Goal: Task Accomplishment & Management: Use online tool/utility

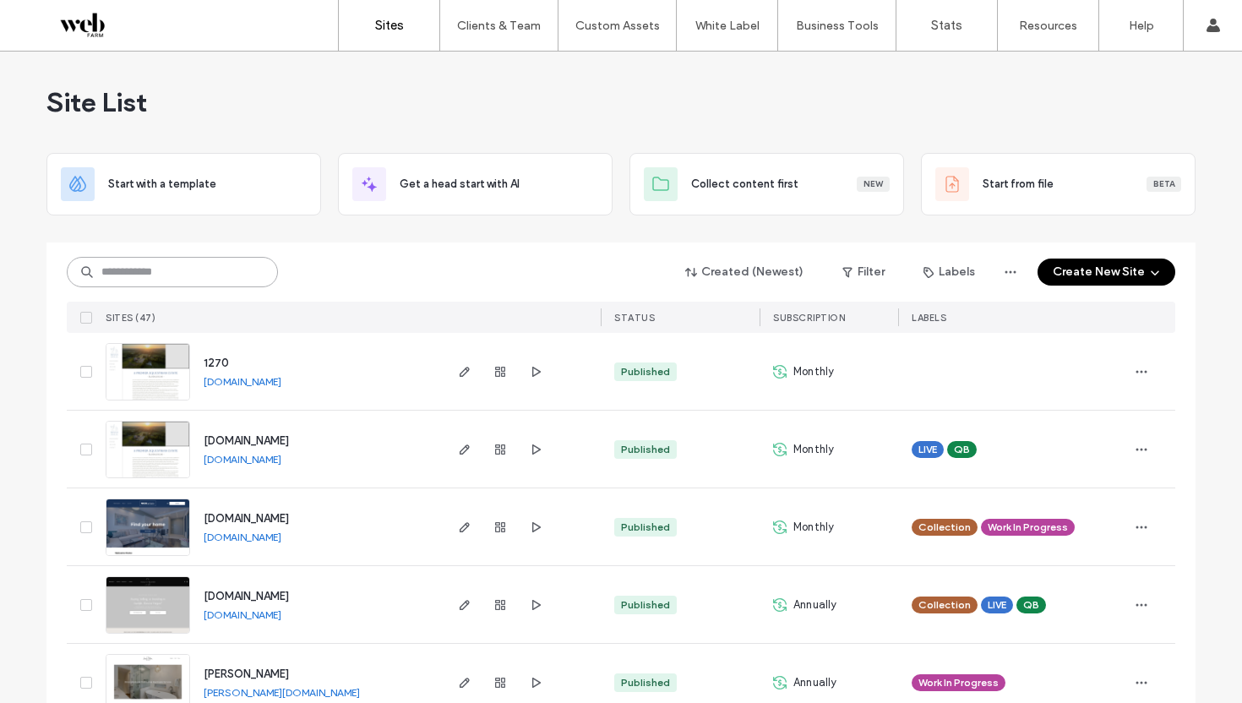
click at [226, 268] on input at bounding box center [172, 272] width 211 height 30
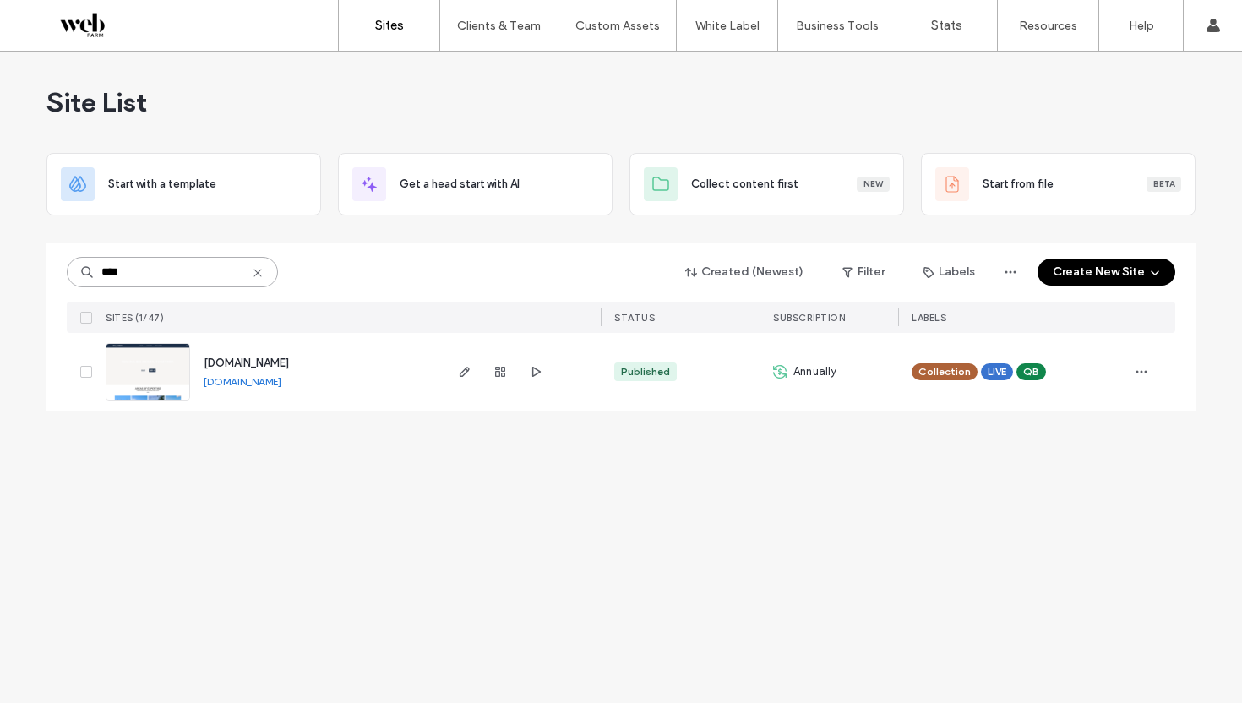
type input "****"
click at [259, 365] on span "[DOMAIN_NAME]" at bounding box center [246, 362] width 85 height 13
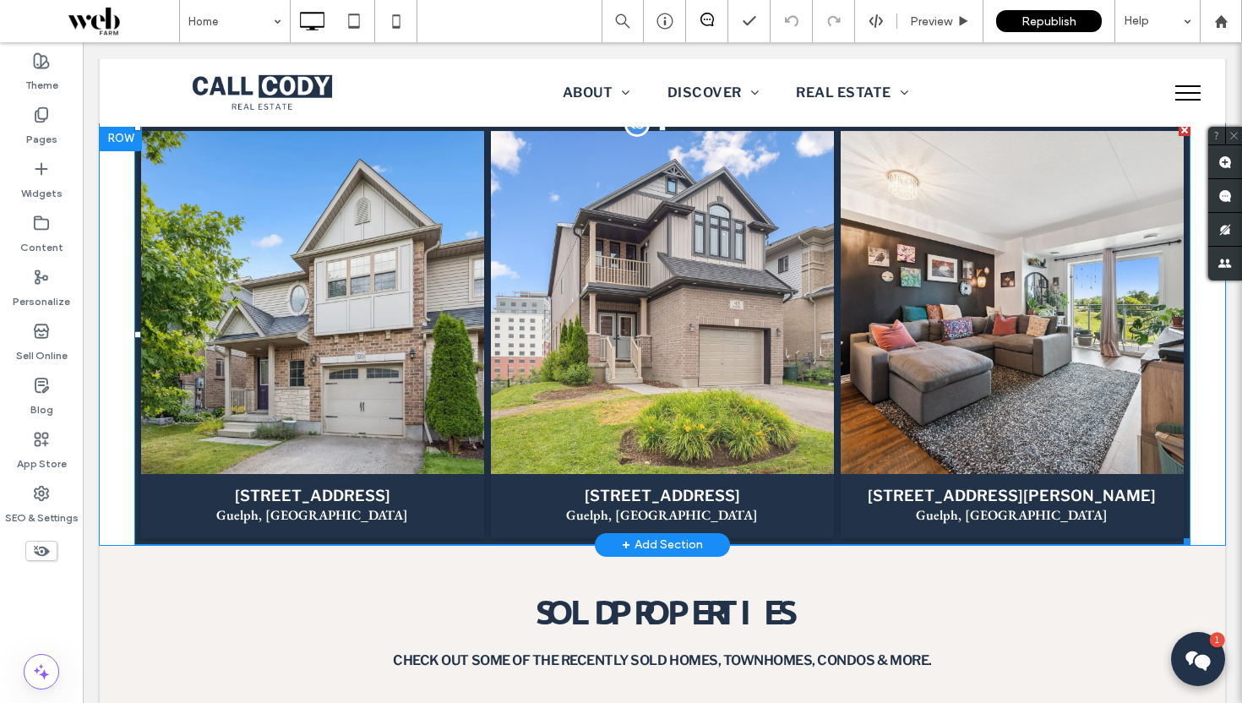
scroll to position [1863, 0]
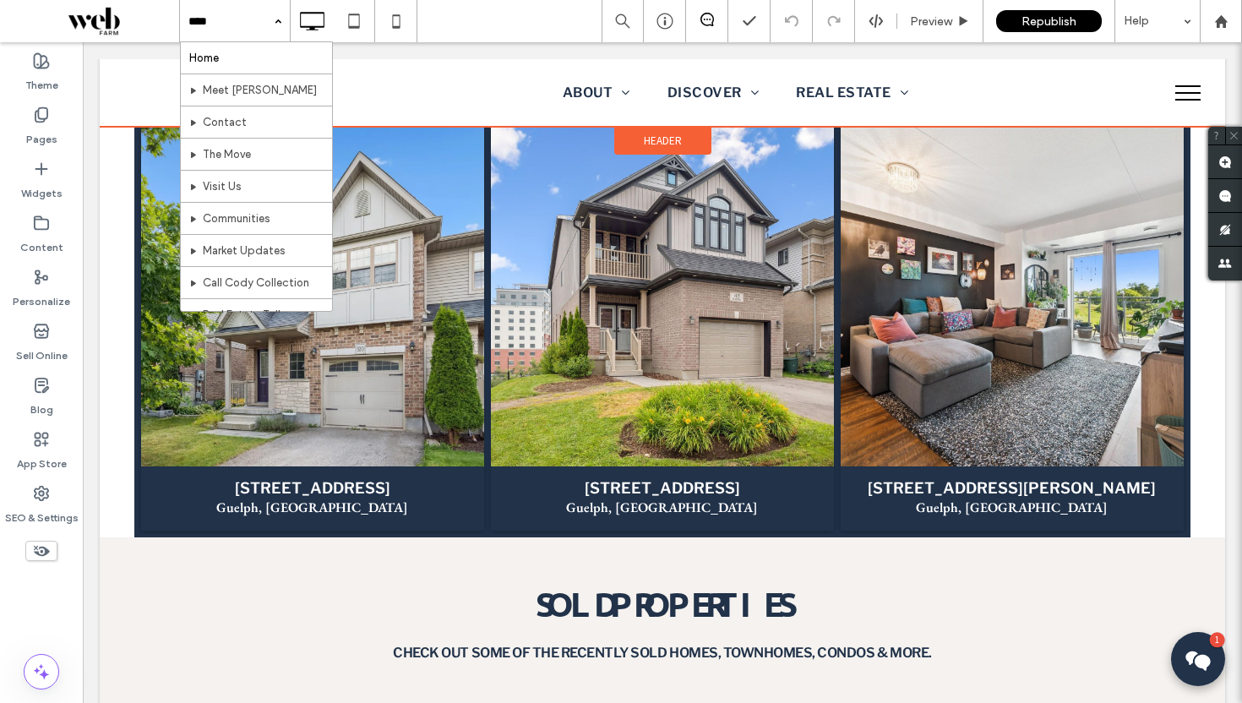
click at [469, 59] on div "Click To Paste ABOUT Meet Cody Contact DISCOVER Communities Real Estate Talk RE…" at bounding box center [662, 93] width 1125 height 68
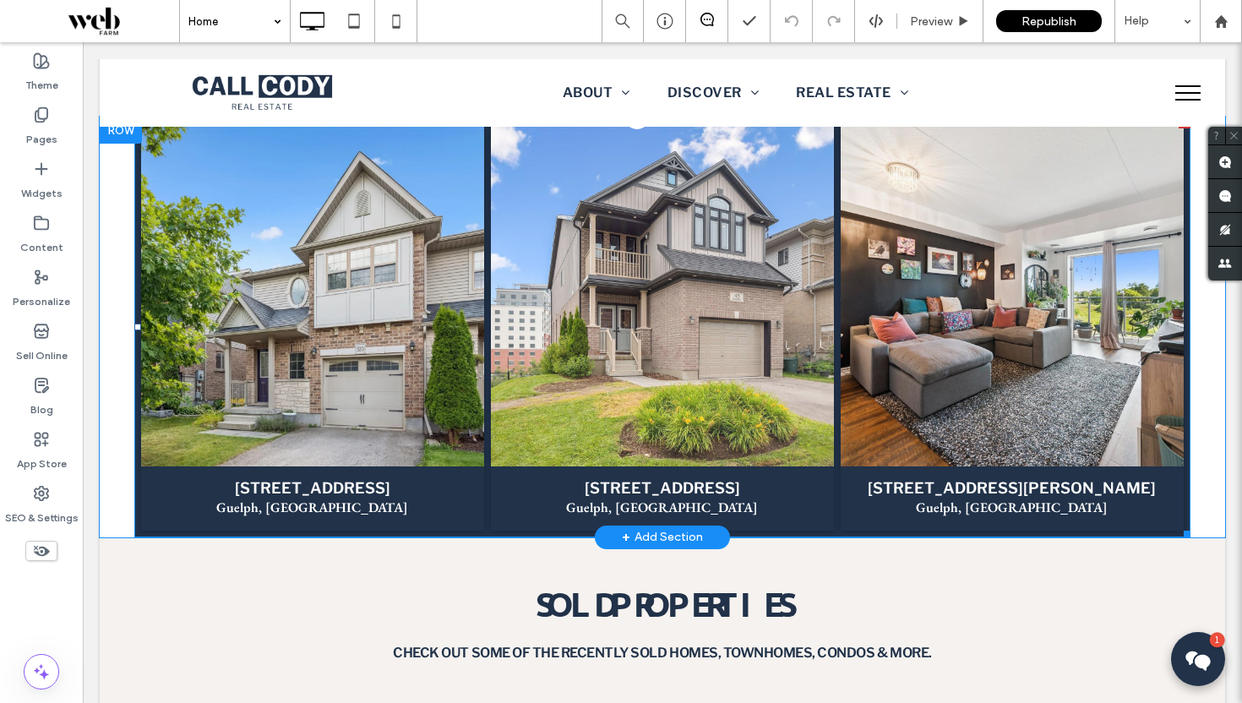
scroll to position [1818, 0]
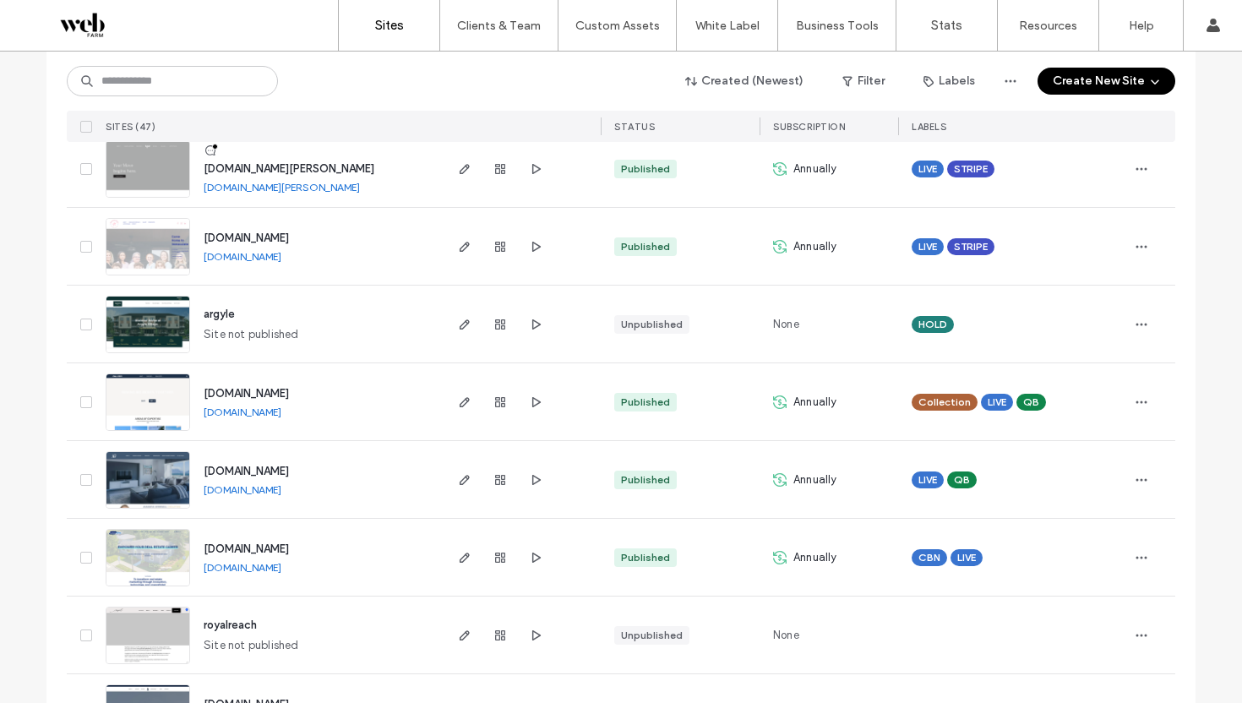
scroll to position [1851, 0]
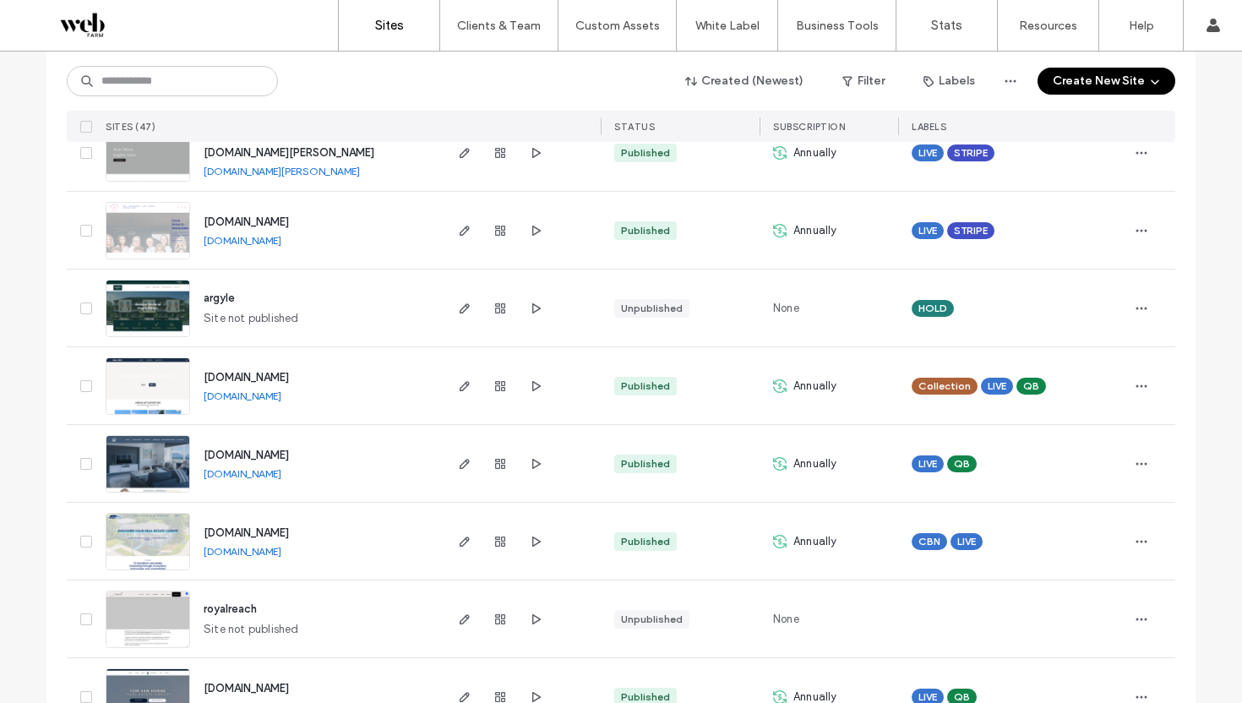
click at [243, 375] on span "[DOMAIN_NAME]" at bounding box center [246, 377] width 85 height 13
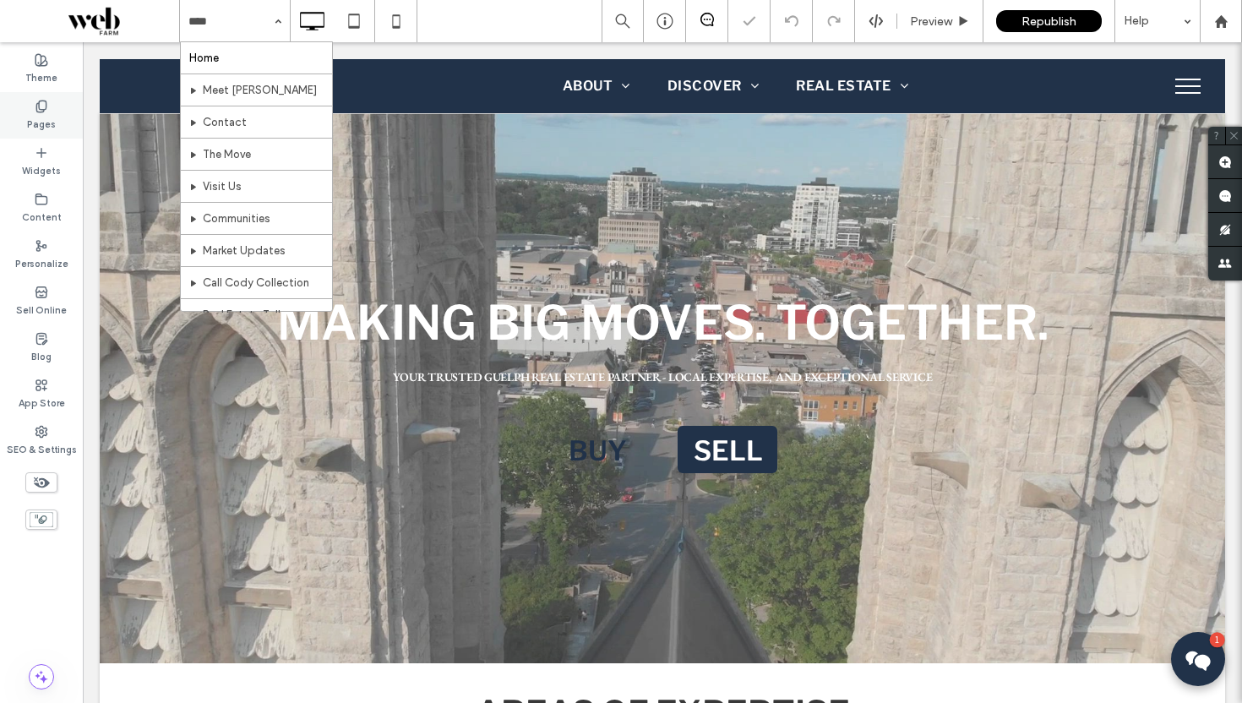
click at [35, 106] on icon at bounding box center [42, 107] width 14 height 14
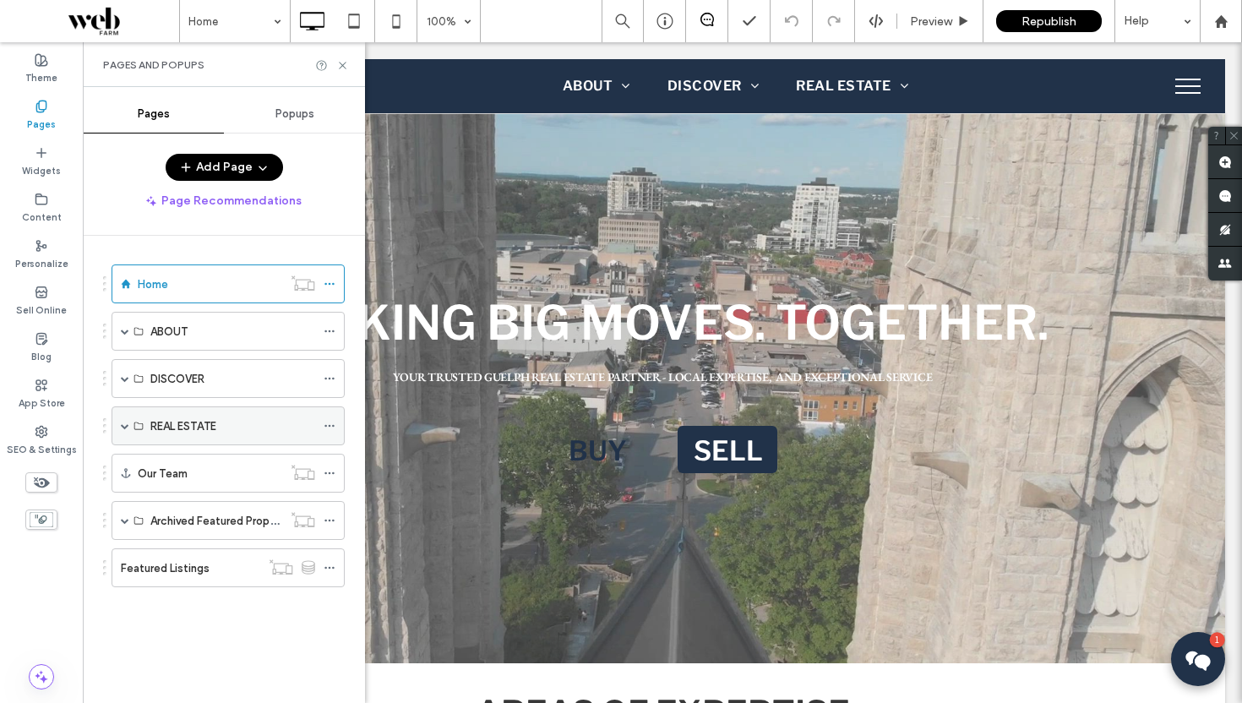
click at [122, 436] on span at bounding box center [125, 425] width 8 height 37
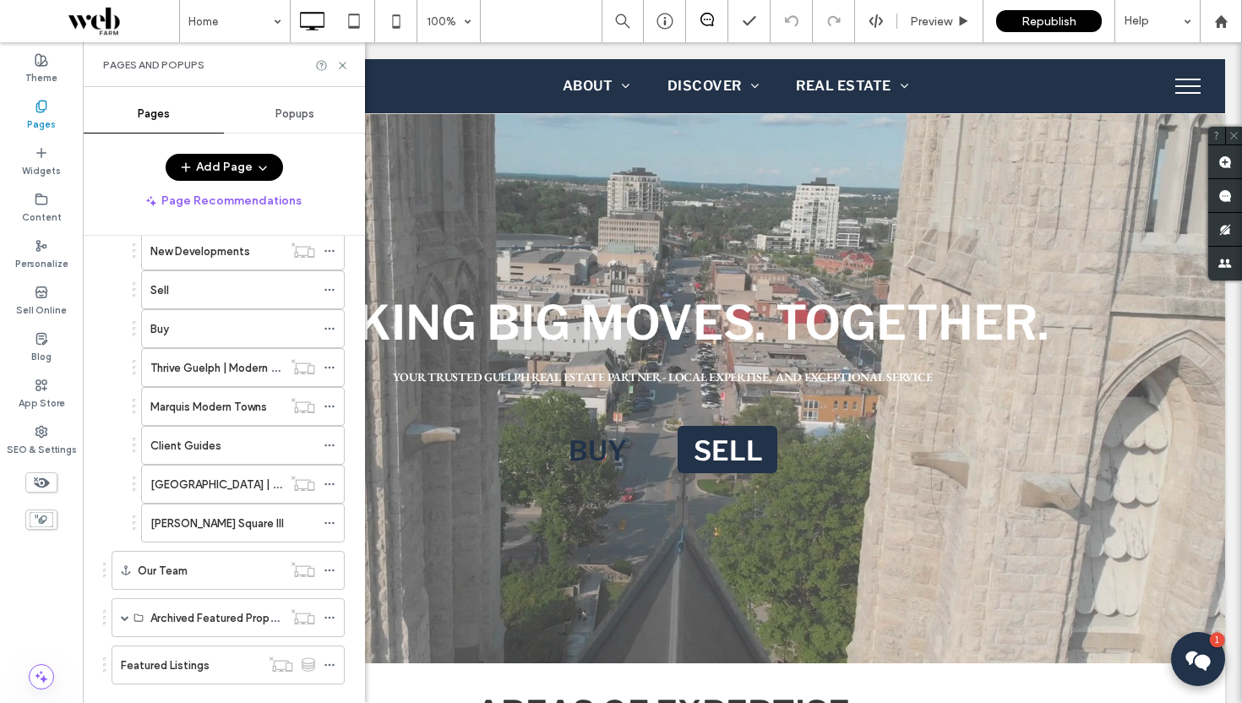
scroll to position [401, 0]
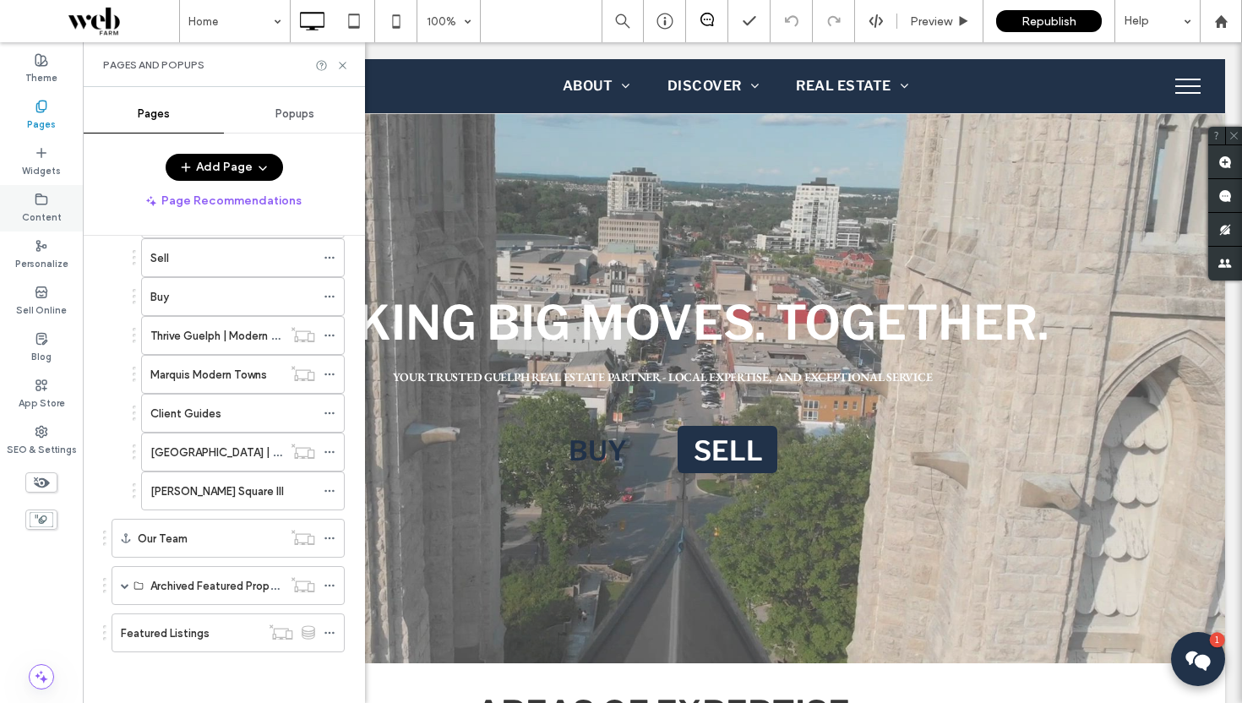
click at [40, 229] on div "Content" at bounding box center [41, 208] width 83 height 46
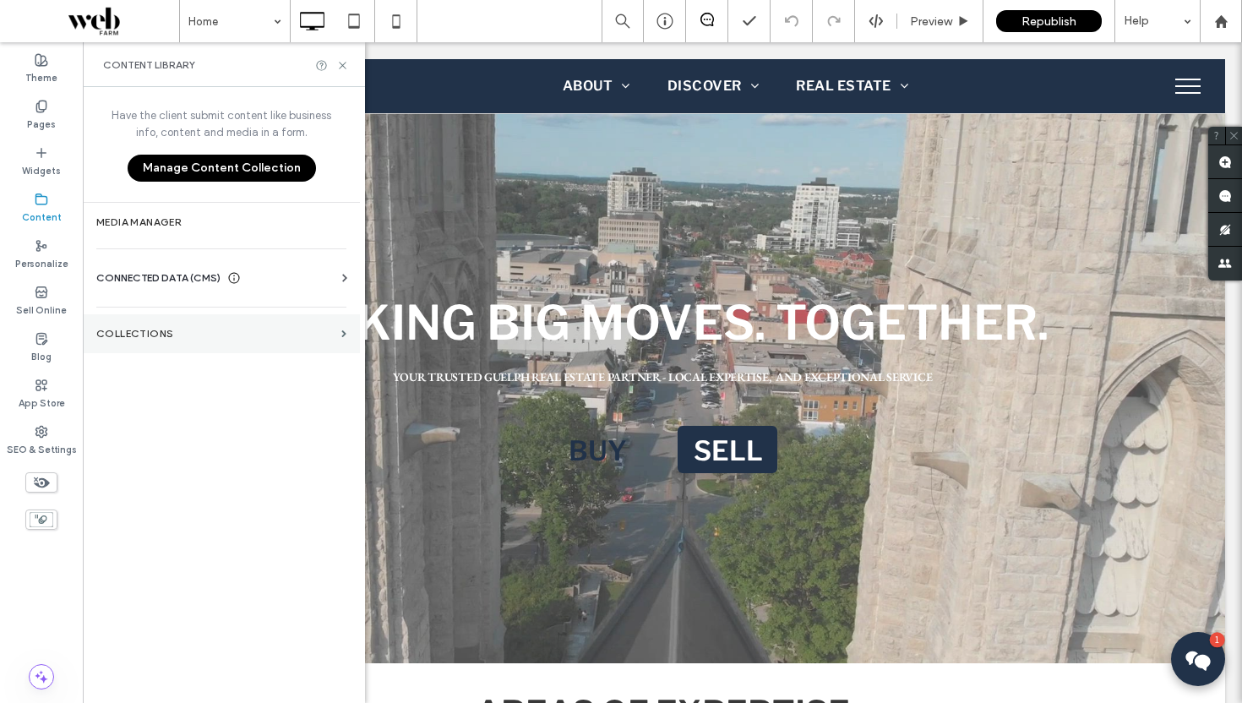
click at [233, 342] on section "Collections" at bounding box center [221, 333] width 277 height 39
